Goal: Task Accomplishment & Management: Use online tool/utility

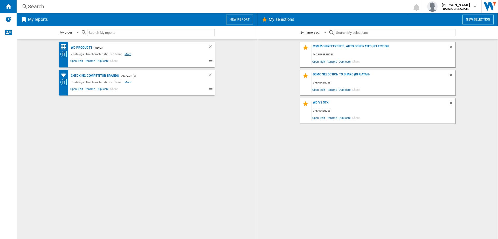
click at [126, 56] on span "More" at bounding box center [129, 54] width 8 height 6
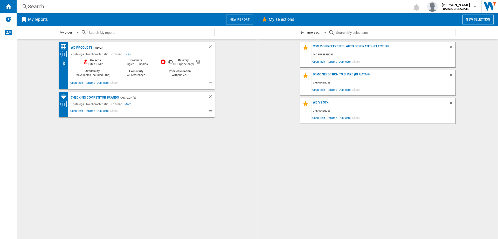
click at [84, 47] on div "WD products" at bounding box center [81, 47] width 23 height 6
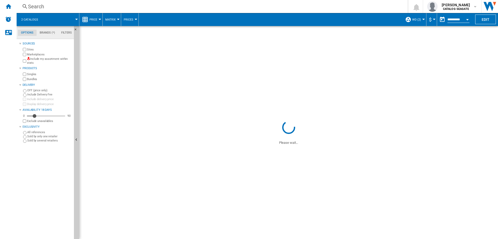
click at [75, 19] on span at bounding box center [60, 19] width 31 height 13
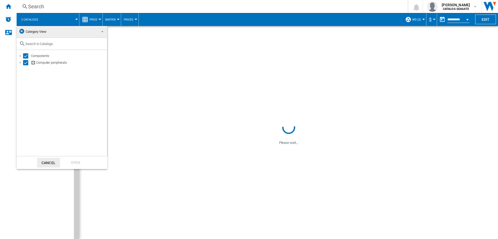
click at [75, 19] on md-backdrop at bounding box center [249, 119] width 498 height 239
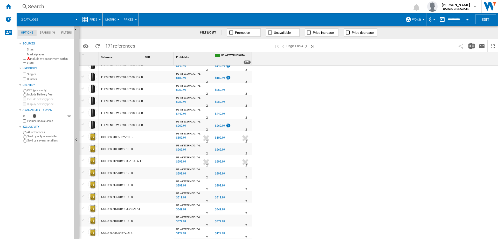
scroll to position [389, 0]
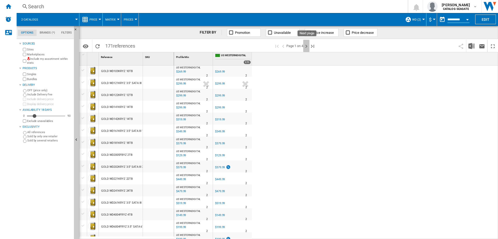
click at [306, 46] on ng-md-icon "Next page" at bounding box center [306, 46] width 6 height 6
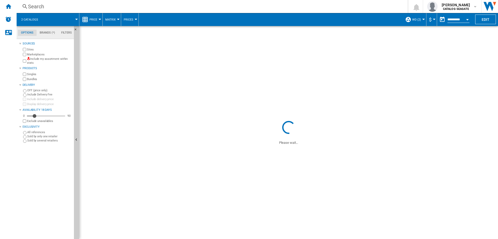
click at [415, 20] on span "WD (2)" at bounding box center [416, 19] width 9 height 3
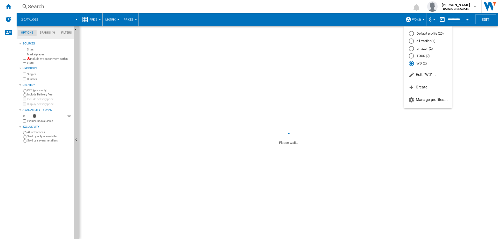
click at [8, 7] on md-backdrop at bounding box center [249, 119] width 498 height 239
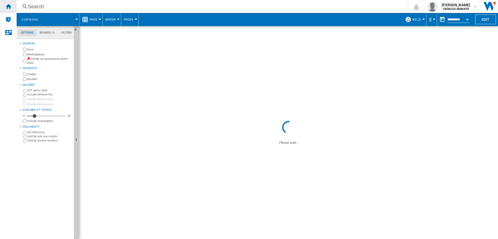
click at [10, 5] on ng-md-icon "Home" at bounding box center [8, 6] width 6 height 6
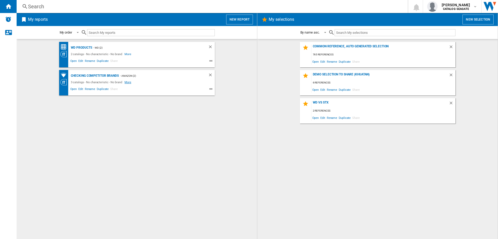
click at [127, 83] on span "More" at bounding box center [129, 82] width 8 height 6
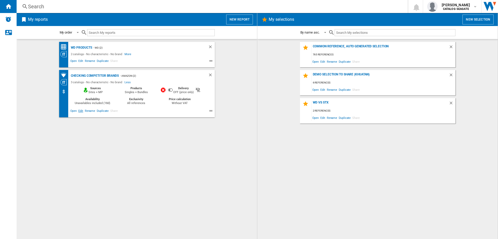
click at [81, 111] on span "Edit" at bounding box center [81, 111] width 6 height 6
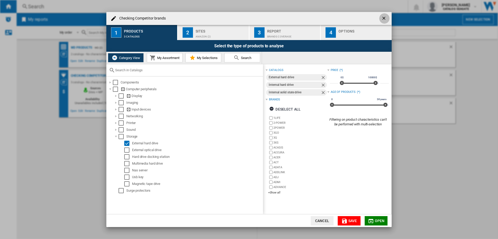
click at [384, 16] on ng-md-icon "getI18NText('BUTTONS.CLOSE_DIALOG')" at bounding box center [385, 19] width 6 height 6
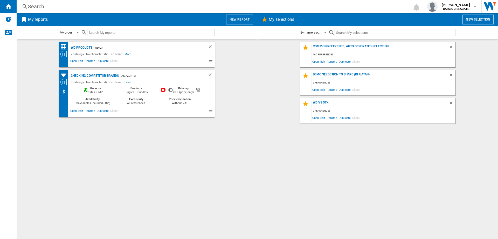
click at [102, 74] on div "Checking Competitor brands" at bounding box center [94, 75] width 49 height 6
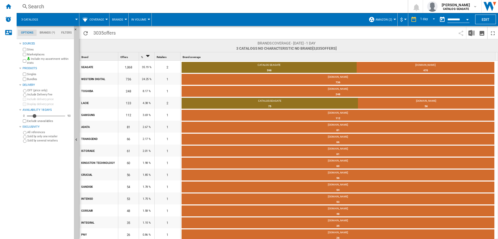
click at [104, 20] on button "Coverage" at bounding box center [98, 19] width 17 height 13
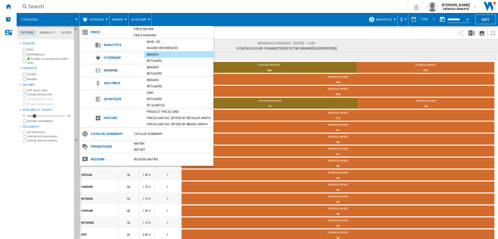
click at [104, 20] on md-backdrop at bounding box center [249, 119] width 498 height 239
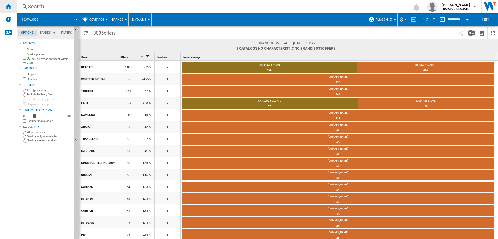
click at [9, 7] on ng-md-icon "Home" at bounding box center [8, 6] width 6 height 6
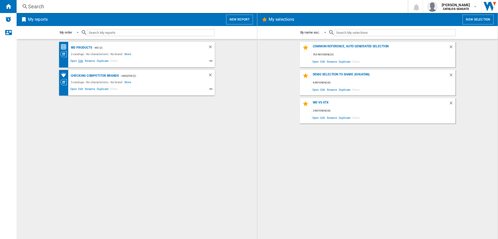
click at [82, 60] on span "Edit" at bounding box center [81, 61] width 6 height 6
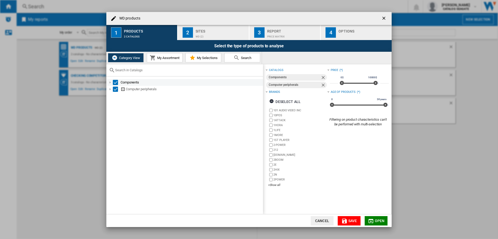
click at [109, 81] on div "WD products ..." at bounding box center [110, 82] width 5 height 5
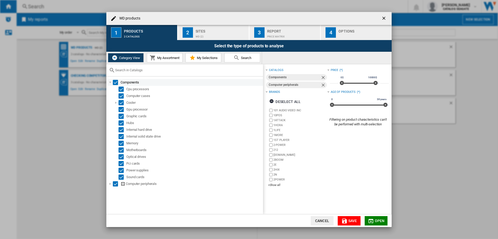
click at [109, 81] on div "WD products ..." at bounding box center [110, 82] width 5 height 5
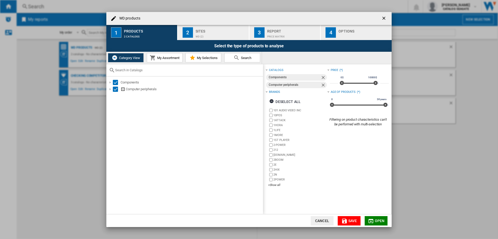
click at [213, 31] on div "Sites" at bounding box center [221, 29] width 51 height 5
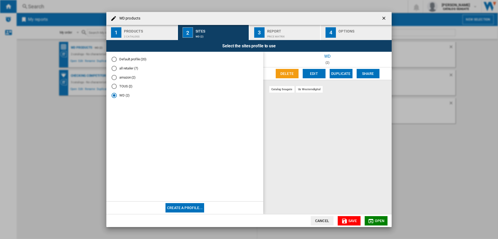
click at [154, 28] on div "Products" at bounding box center [149, 29] width 51 height 5
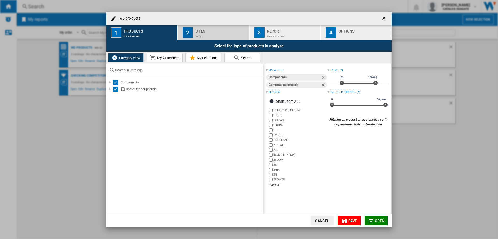
click at [208, 32] on div "Sites" at bounding box center [221, 29] width 51 height 5
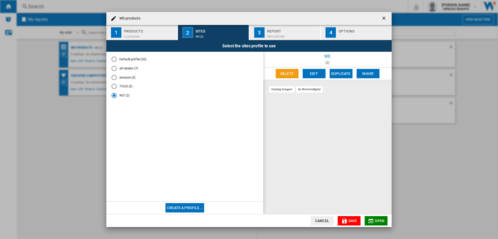
click at [278, 32] on div "Price Matrix" at bounding box center [292, 34] width 51 height 5
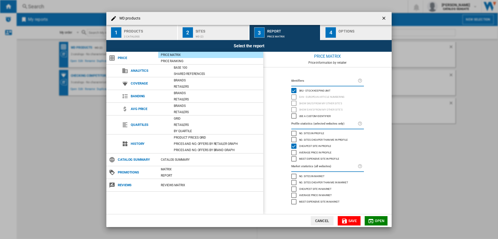
click at [341, 33] on div "WD products ..." at bounding box center [364, 34] width 51 height 5
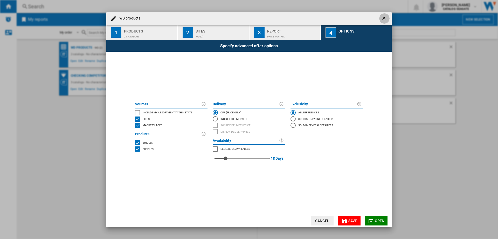
click at [380, 21] on button "WD products ..." at bounding box center [384, 18] width 10 height 10
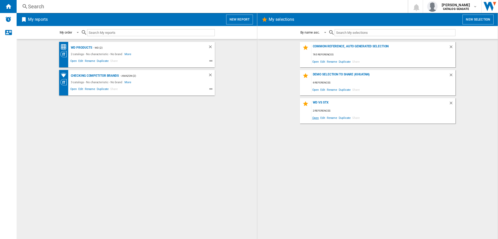
click at [316, 118] on span "Open" at bounding box center [316, 117] width 8 height 7
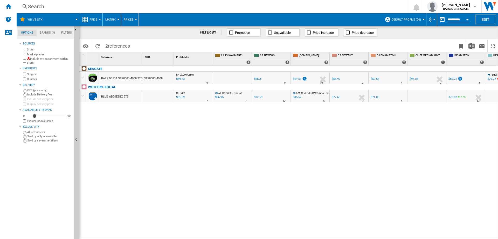
click at [406, 20] on span "Default profile (20)" at bounding box center [406, 19] width 29 height 3
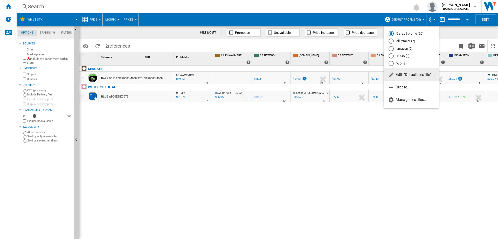
click at [406, 20] on md-backdrop at bounding box center [249, 119] width 498 height 239
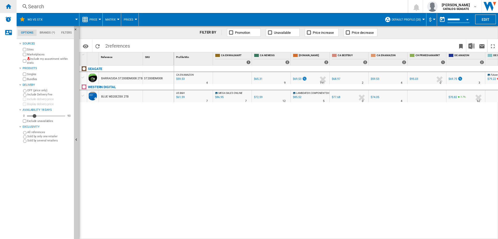
click at [10, 8] on ng-md-icon "Home" at bounding box center [8, 6] width 6 height 6
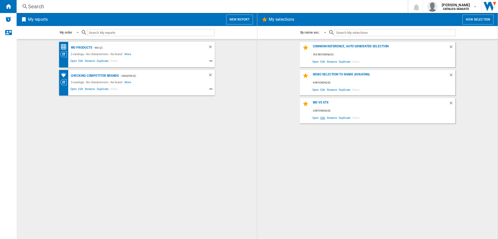
click at [322, 117] on span "Edit" at bounding box center [323, 117] width 6 height 7
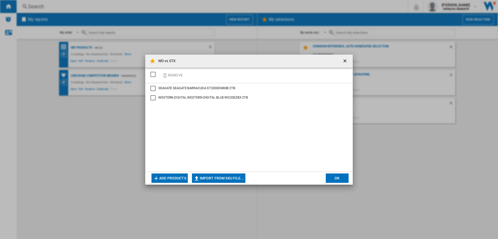
click at [346, 62] on ng-md-icon "getI18NText('BUTTONS.CLOSE_DIALOG')" at bounding box center [346, 61] width 6 height 6
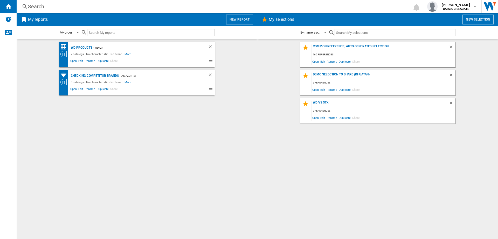
click at [322, 90] on span "Edit" at bounding box center [323, 89] width 6 height 7
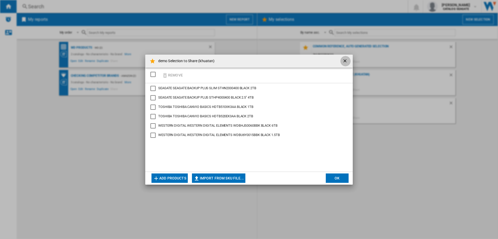
click at [344, 62] on ng-md-icon "getI18NText('BUTTONS.CLOSE_DIALOG')" at bounding box center [346, 61] width 6 height 6
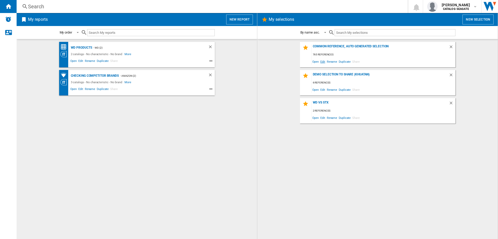
click at [323, 61] on span "Edit" at bounding box center [323, 61] width 6 height 7
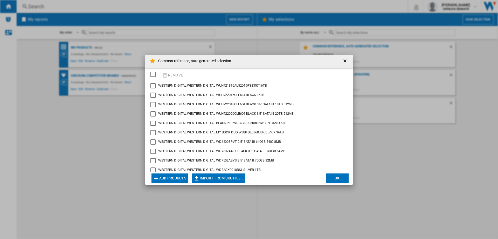
scroll to position [7081, 0]
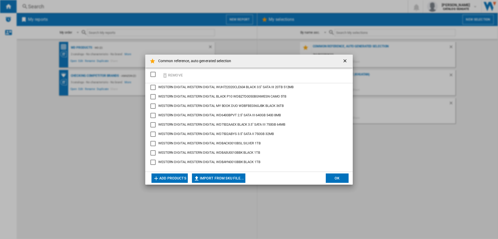
click at [345, 60] on ng-md-icon "getI18NText('BUTTONS.CLOSE_DIALOG')" at bounding box center [346, 61] width 6 height 6
